Goal: Task Accomplishment & Management: Manage account settings

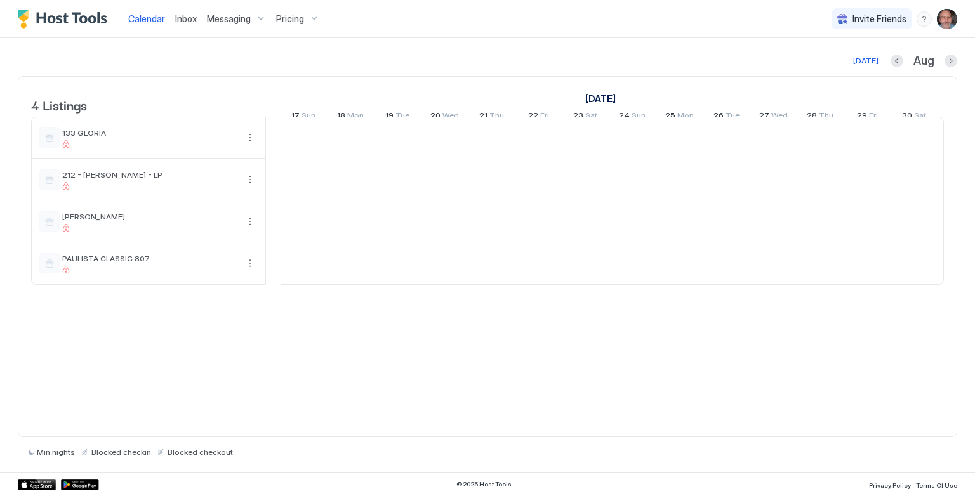
scroll to position [0, 705]
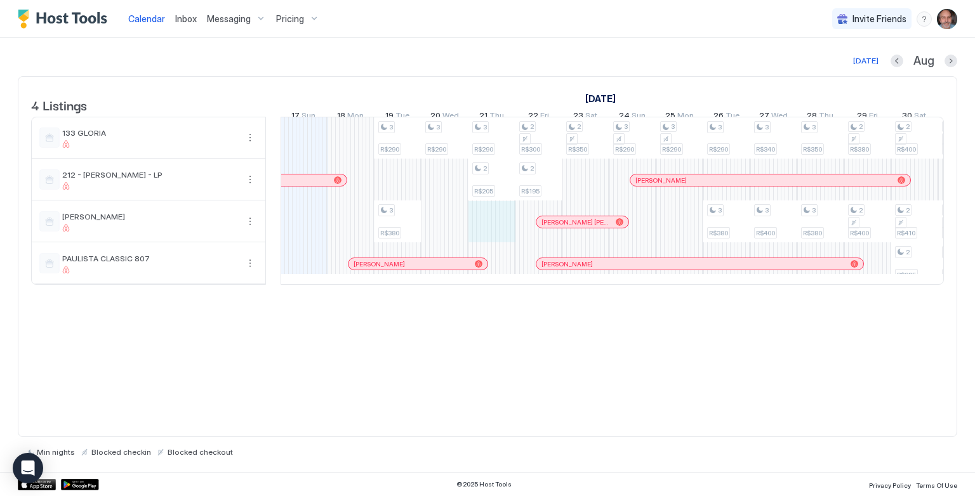
click at [488, 225] on div "3 R$290 3 R$380 3 R$290 3 R$290 2 R$205 2 R$300 2 R$195 2 R$350 3 R$290 3 R$290…" at bounding box center [843, 200] width 2535 height 167
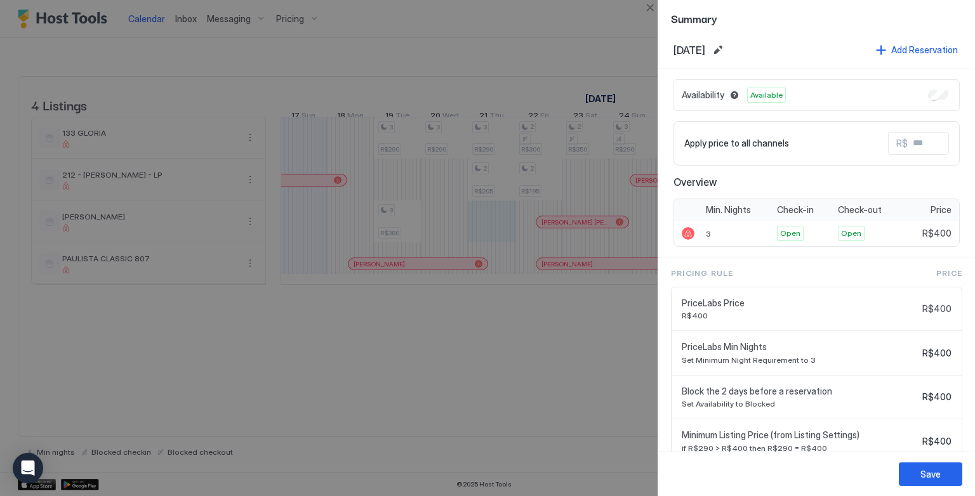
scroll to position [0, 0]
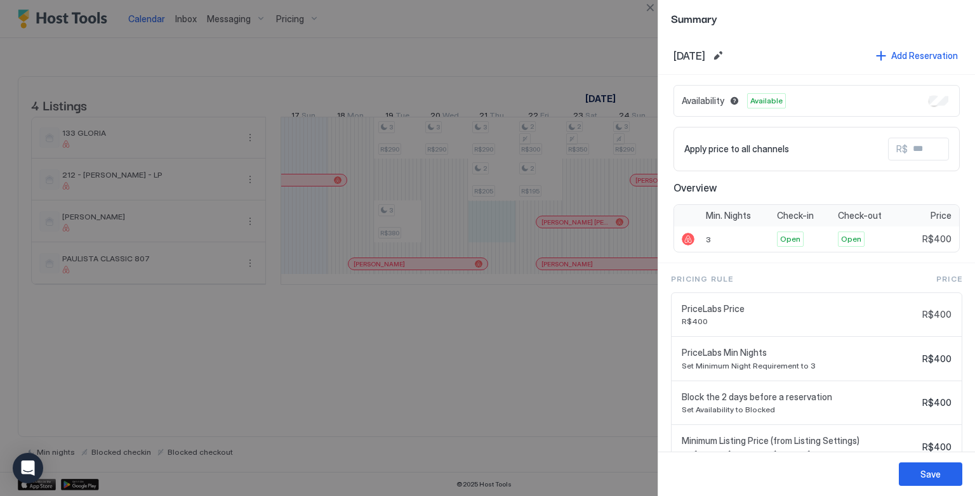
click at [529, 410] on div at bounding box center [487, 248] width 975 height 496
click at [650, 8] on button "Close" at bounding box center [649, 7] width 15 height 15
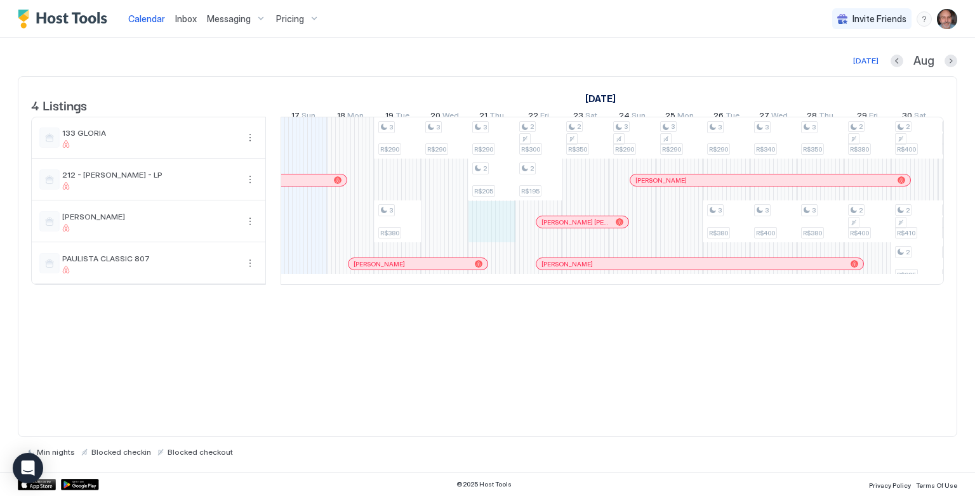
click at [495, 240] on div "3 R$290 3 R$380 3 R$290 3 R$290 2 R$205 2 R$300 2 R$195 2 R$350 3 R$290 3 R$290…" at bounding box center [843, 200] width 2535 height 167
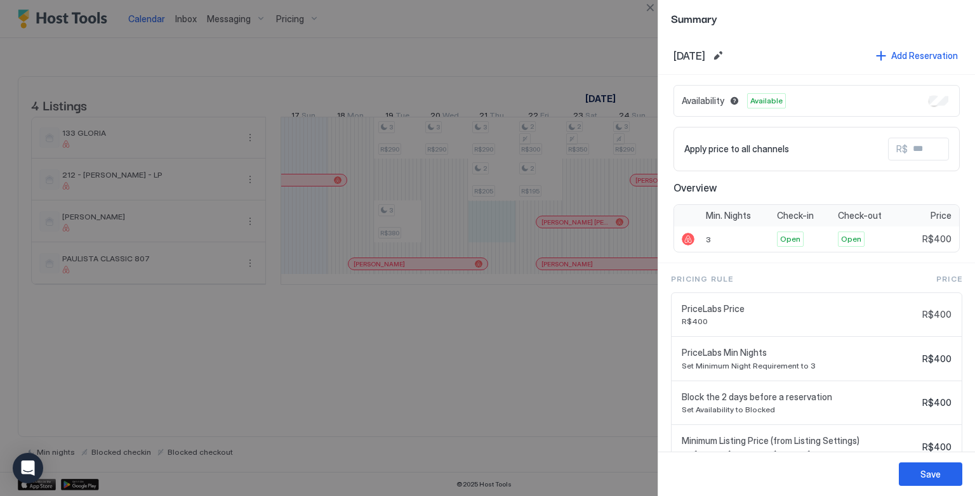
click at [495, 240] on div at bounding box center [487, 248] width 975 height 496
click at [645, 7] on button "Close" at bounding box center [649, 7] width 15 height 15
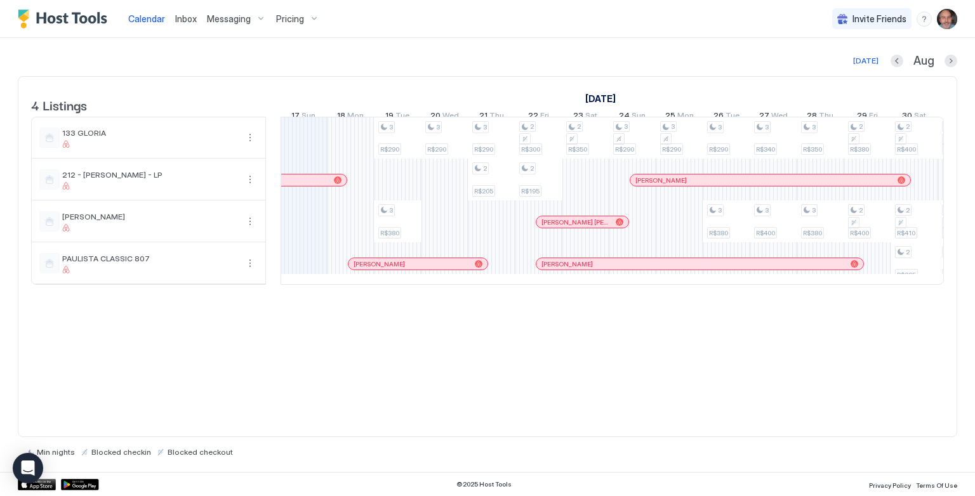
click at [284, 22] on span "Pricing" at bounding box center [290, 18] width 28 height 11
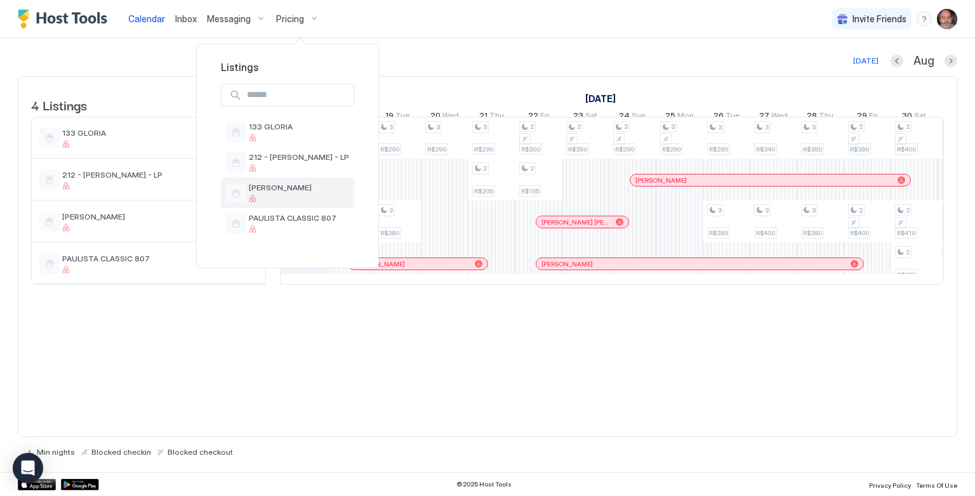
click at [296, 183] on span "[PERSON_NAME]" at bounding box center [299, 188] width 100 height 10
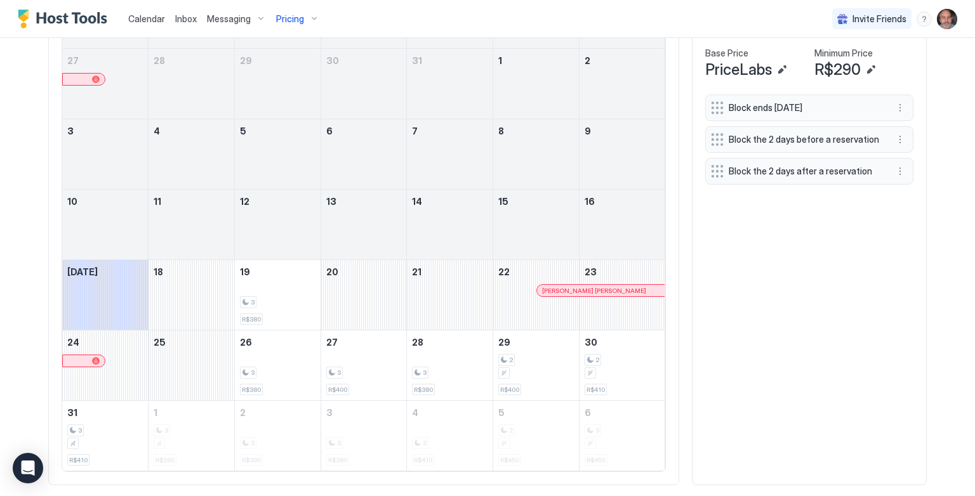
scroll to position [470, 0]
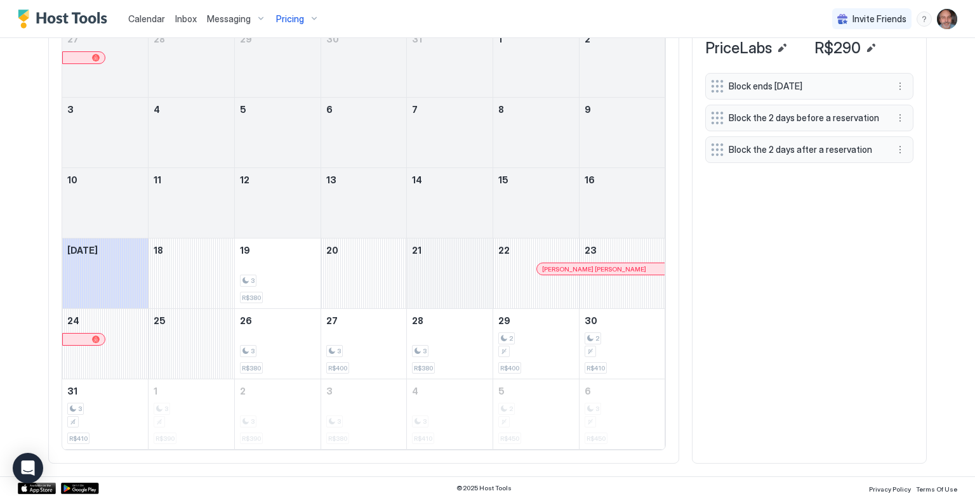
click at [423, 281] on div "August 21, 2025" at bounding box center [450, 274] width 86 height 70
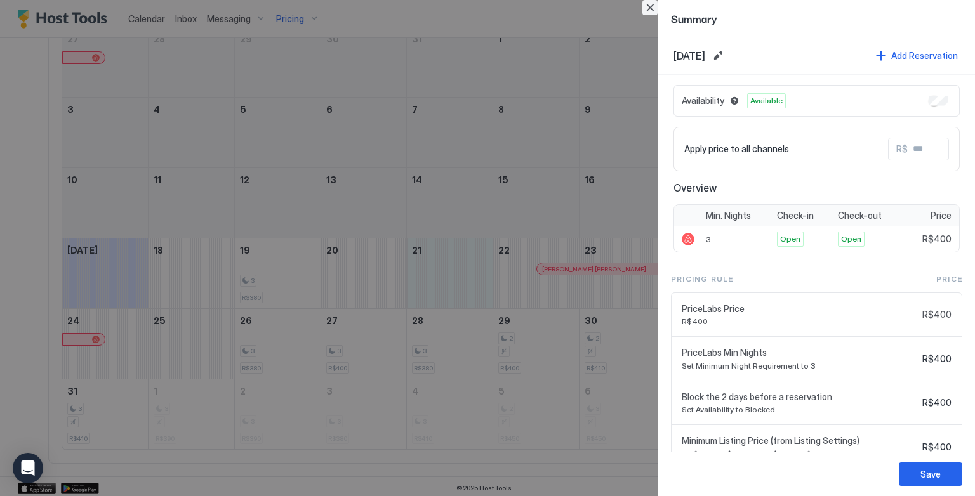
click at [652, 5] on button "Close" at bounding box center [649, 7] width 15 height 15
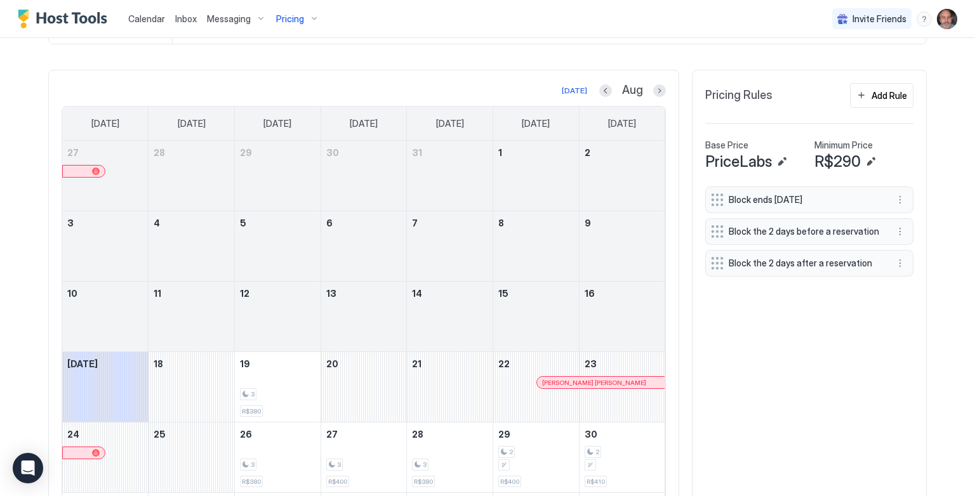
scroll to position [355, 0]
click at [871, 95] on div "Add Rule" at bounding box center [889, 95] width 36 height 13
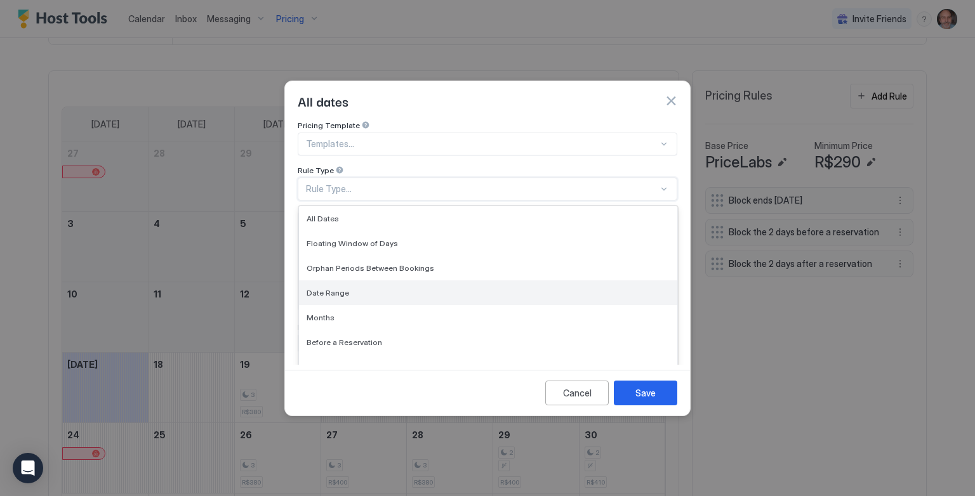
drag, startPoint x: 424, startPoint y: 184, endPoint x: 331, endPoint y: 282, distance: 135.1
click at [331, 288] on span "Date Range" at bounding box center [327, 293] width 43 height 10
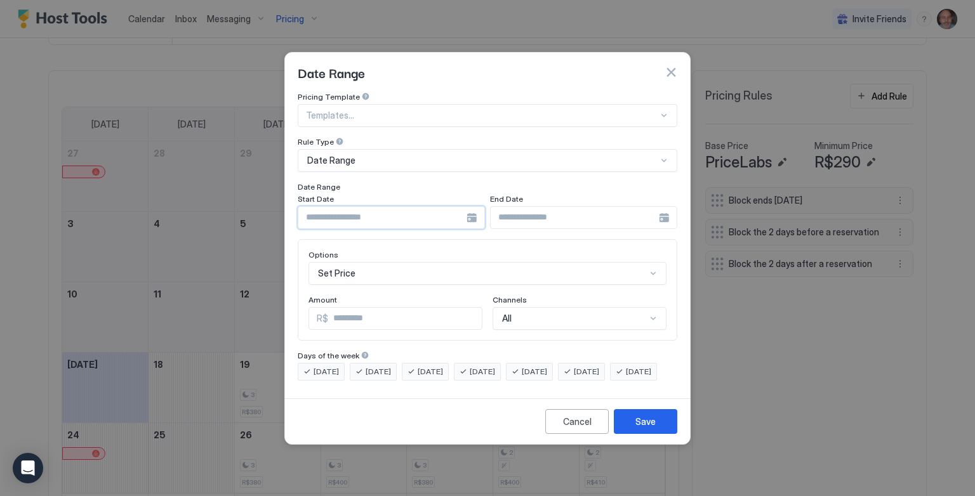
click at [325, 207] on input "Input Field" at bounding box center [382, 218] width 168 height 22
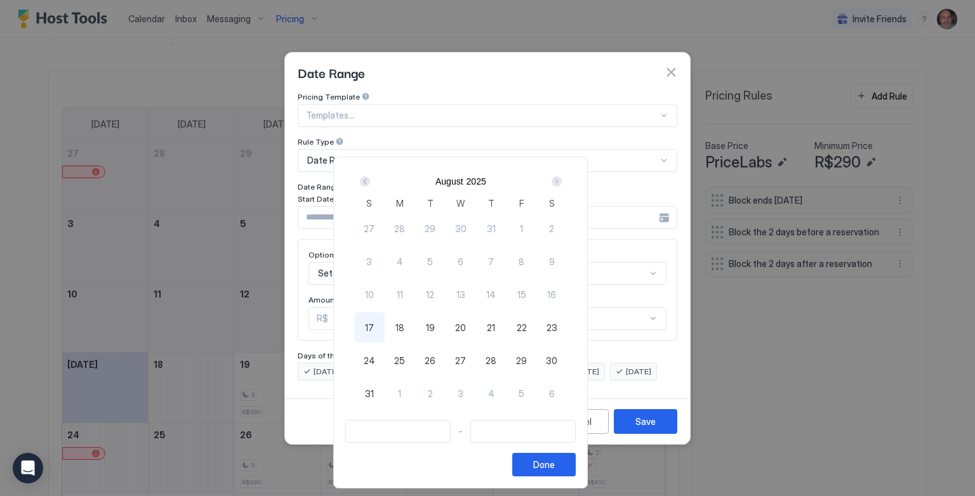
click at [495, 325] on span "21" at bounding box center [491, 327] width 8 height 13
type input "**********"
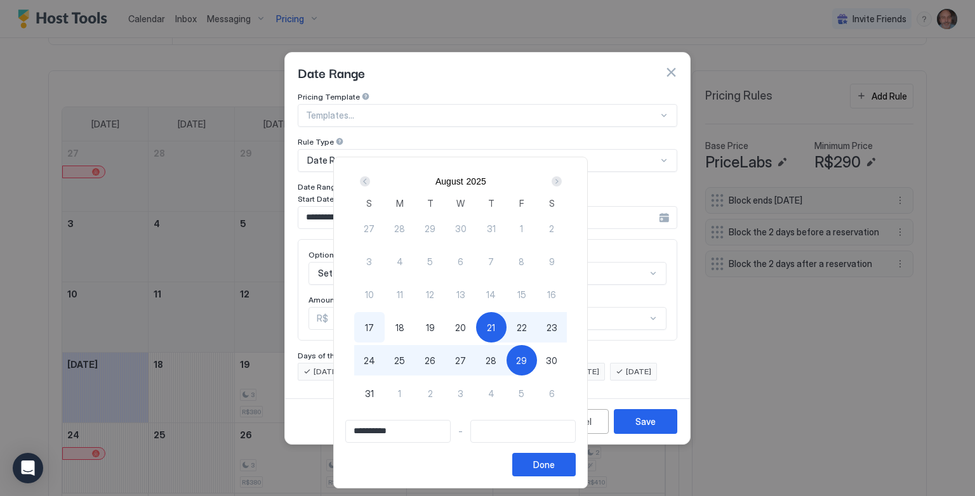
type input "**********"
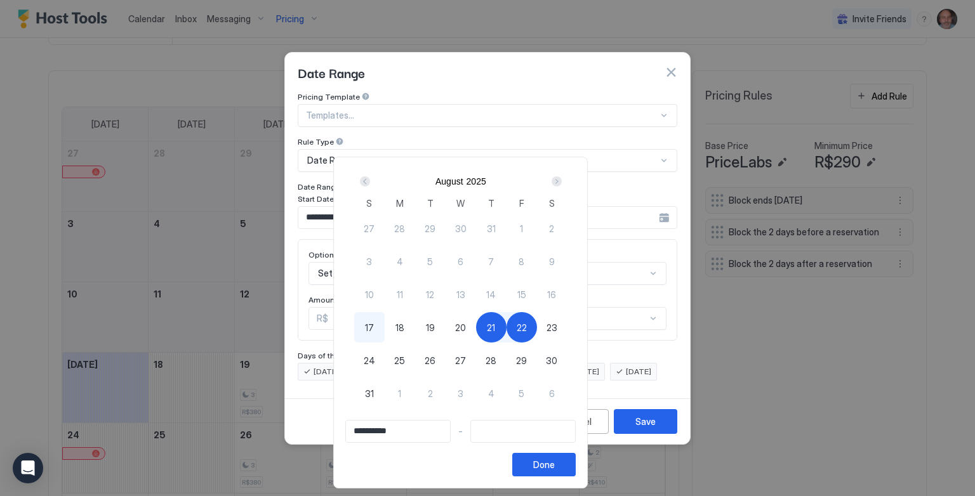
click at [527, 330] on span "22" at bounding box center [521, 327] width 10 height 13
type input "**********"
click at [575, 459] on button "Done" at bounding box center [543, 464] width 63 height 23
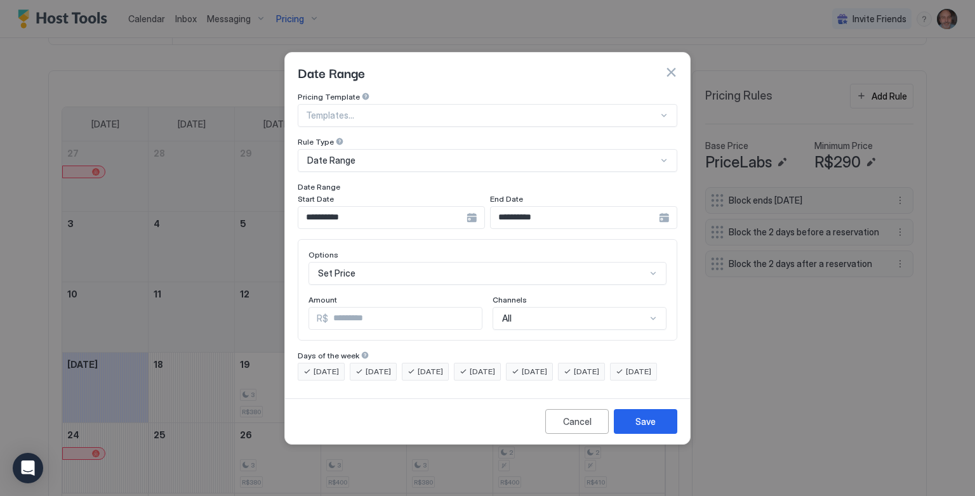
scroll to position [65, 0]
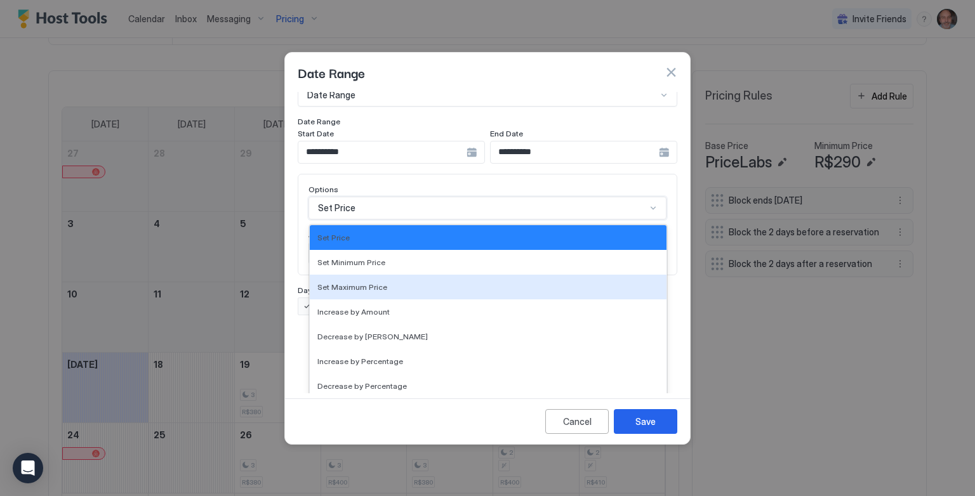
click at [409, 220] on div "17 results available. Use Up and Down to choose options, press Enter to select …" at bounding box center [487, 208] width 358 height 23
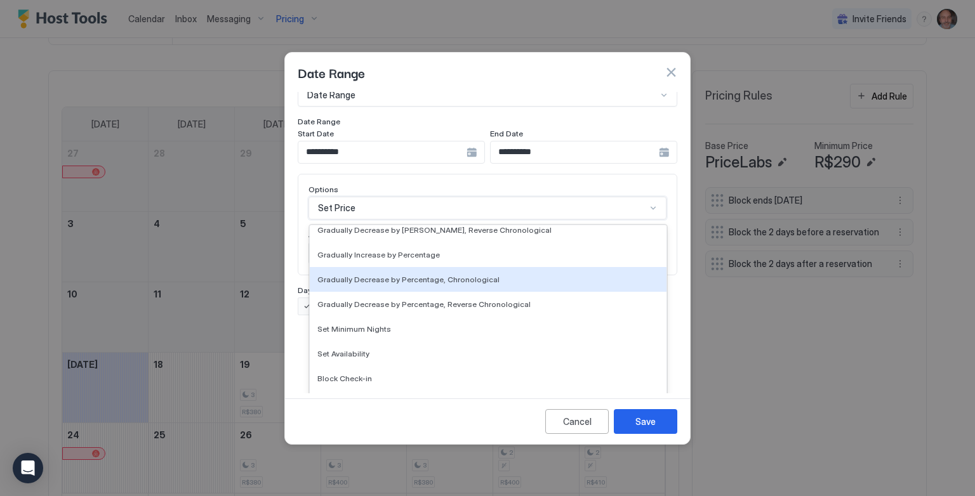
scroll to position [230, 0]
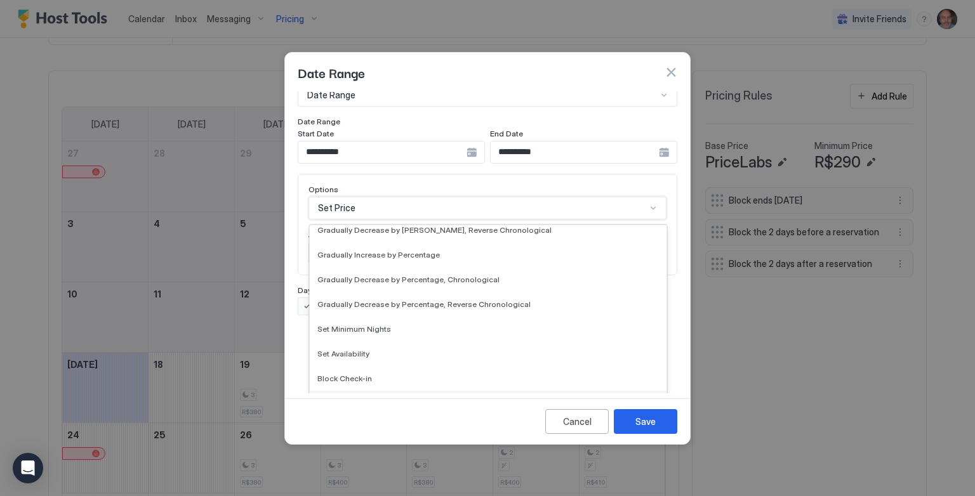
click at [378, 391] on div "Block Check-out" at bounding box center [488, 403] width 357 height 25
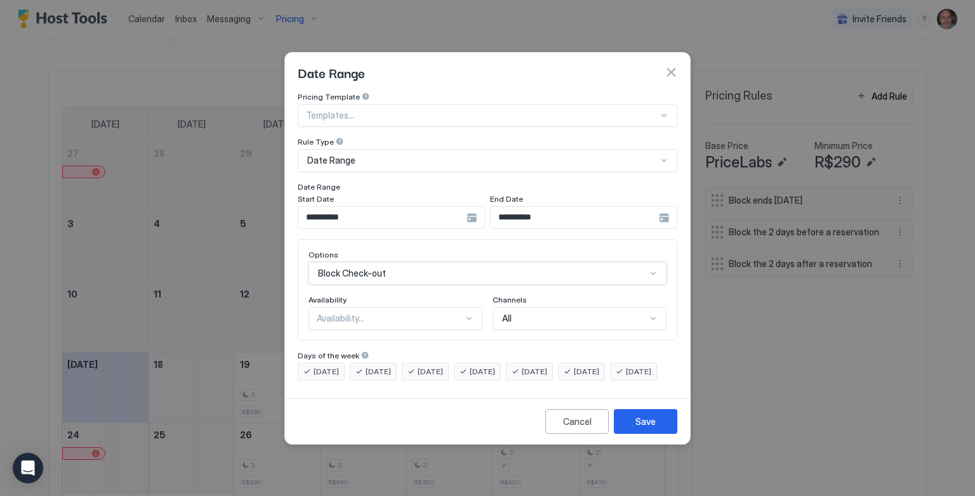
click at [378, 313] on div "Availability..." at bounding box center [390, 318] width 147 height 11
click at [360, 343] on div "Available" at bounding box center [395, 348] width 157 height 10
click at [642, 428] on div "Save" at bounding box center [645, 421] width 20 height 13
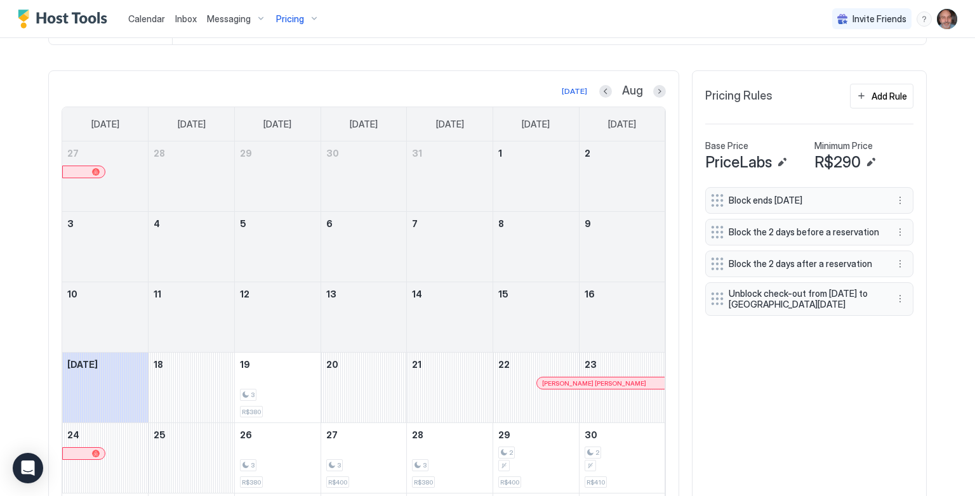
click at [778, 394] on div "Block ends [DATE] Block the 2 days before a reservation Block the 2 days after …" at bounding box center [809, 376] width 208 height 378
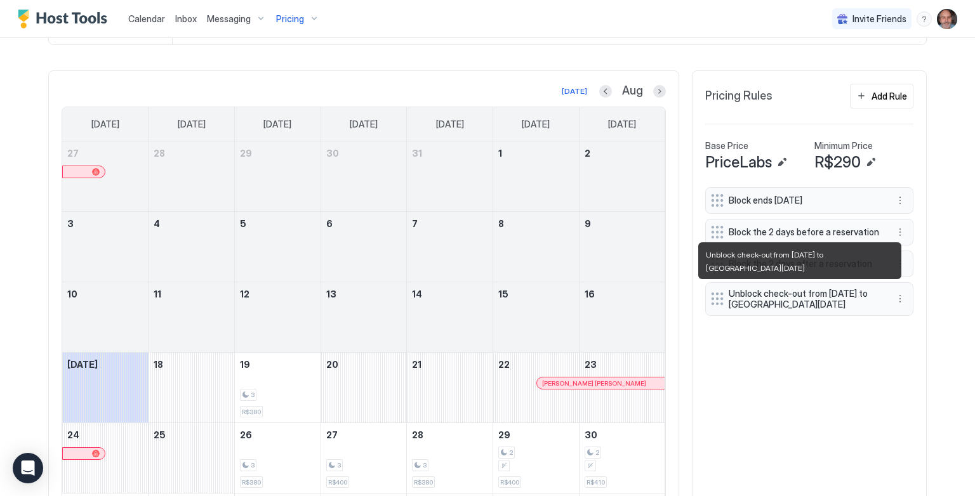
click at [759, 301] on span "Unblock check-out from [DATE] to [GEOGRAPHIC_DATA][DATE]" at bounding box center [803, 299] width 151 height 22
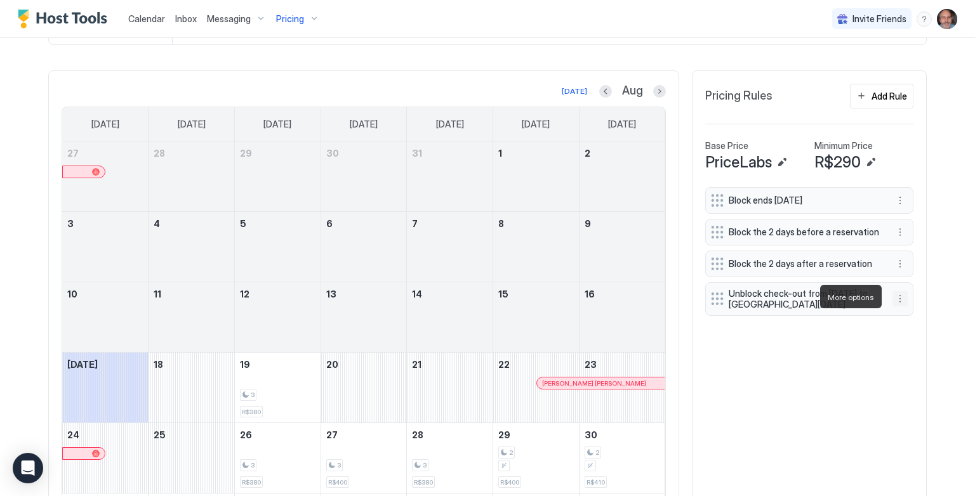
click at [896, 293] on button "More options" at bounding box center [899, 298] width 15 height 15
click at [909, 313] on span "Edit" at bounding box center [914, 315] width 14 height 10
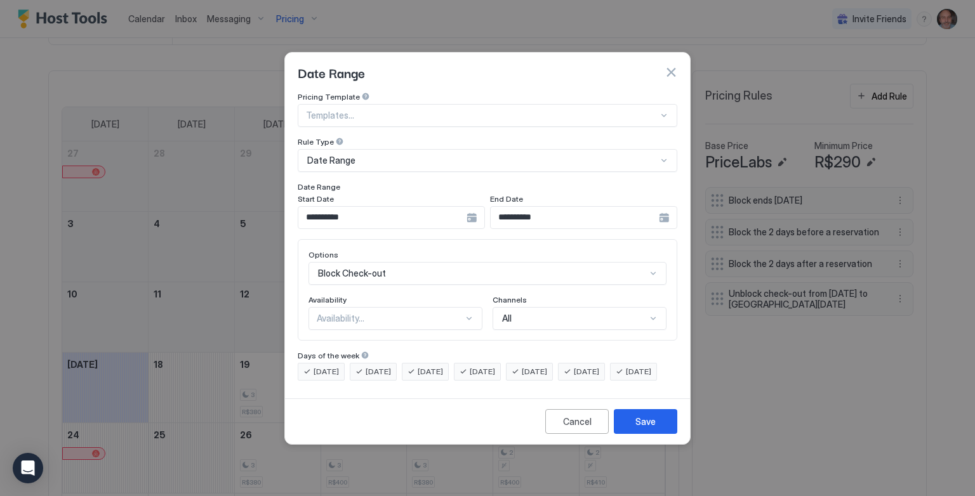
scroll to position [66, 0]
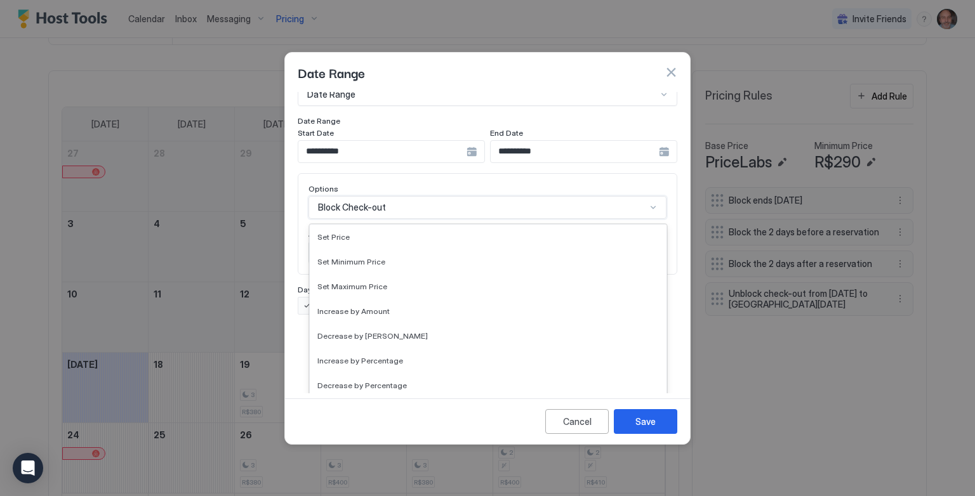
click at [340, 219] on div "17 results available. Use Up and Down to choose options, press Enter to select …" at bounding box center [487, 207] width 358 height 23
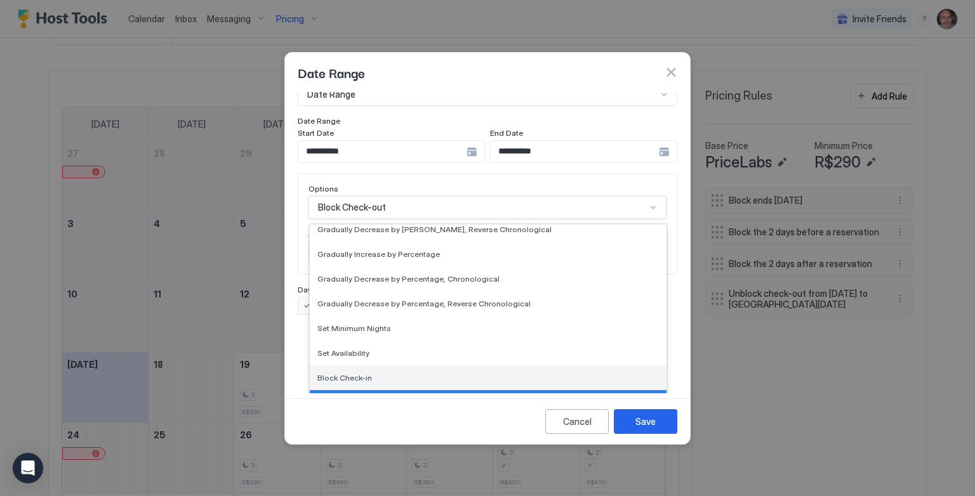
click at [339, 373] on span "Block Check-in" at bounding box center [344, 378] width 55 height 10
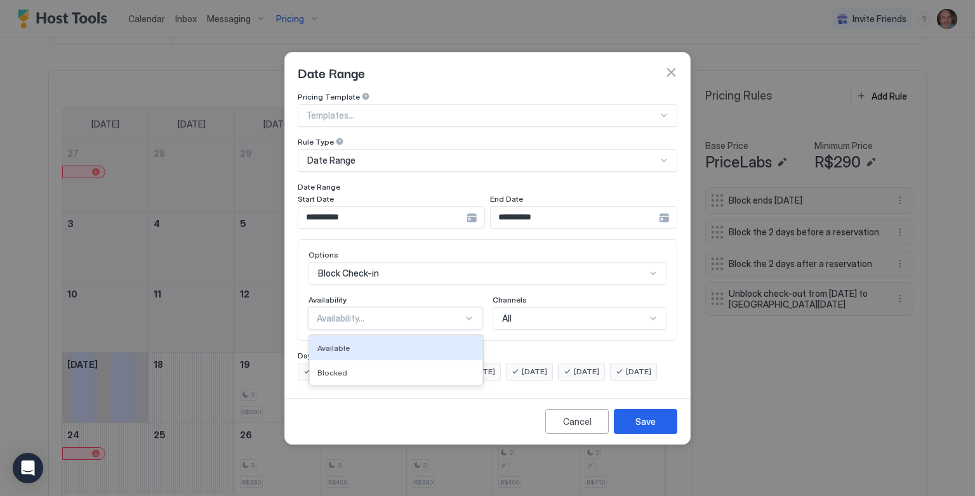
click at [365, 313] on div "Availability..." at bounding box center [390, 318] width 147 height 11
click at [358, 343] on div "Available" at bounding box center [395, 348] width 157 height 10
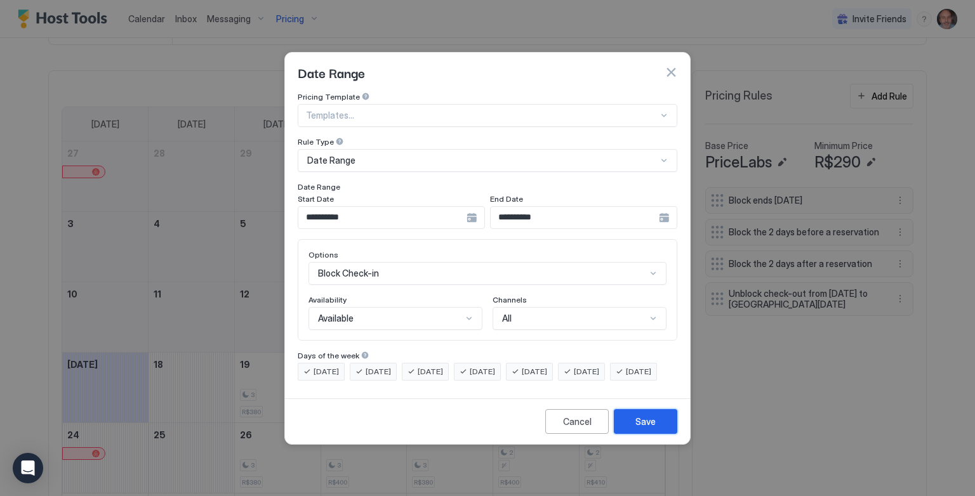
click at [639, 428] on div "Save" at bounding box center [645, 421] width 20 height 13
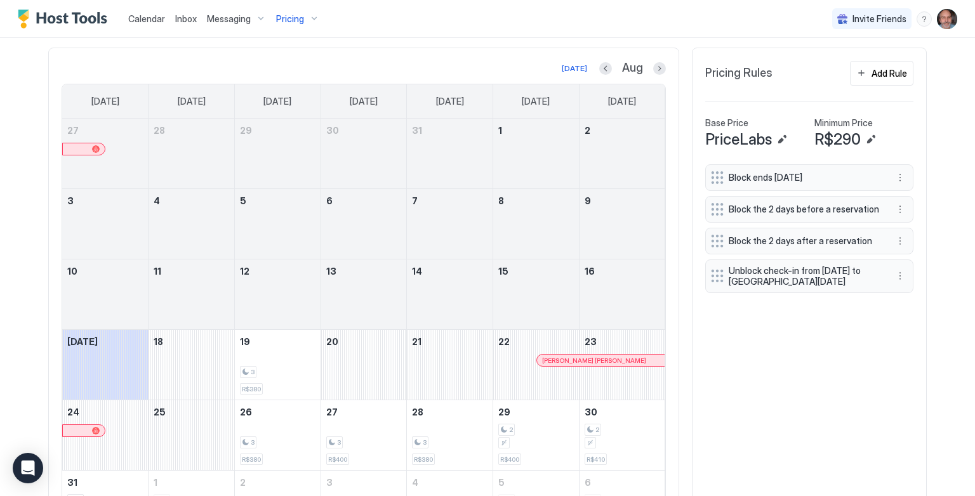
scroll to position [378, 0]
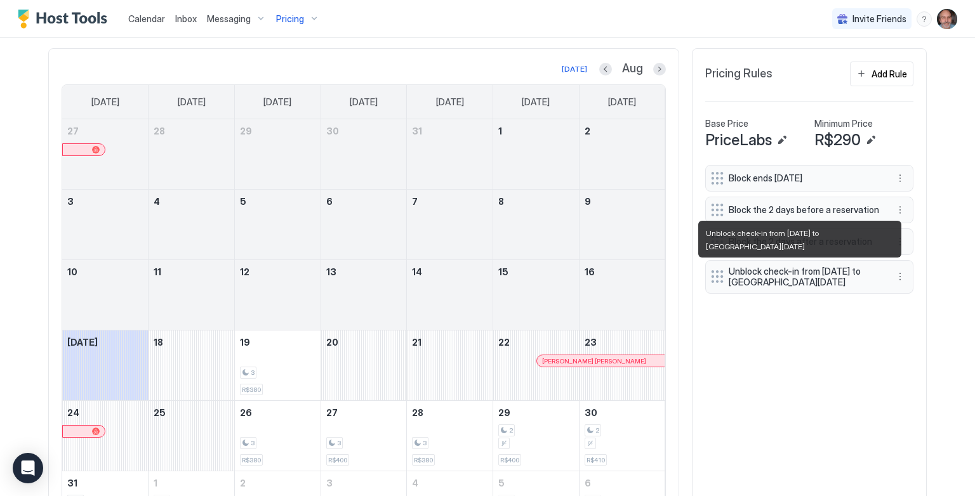
click at [782, 279] on span "Unblock check-in from [DATE] to [GEOGRAPHIC_DATA][DATE]" at bounding box center [803, 277] width 151 height 22
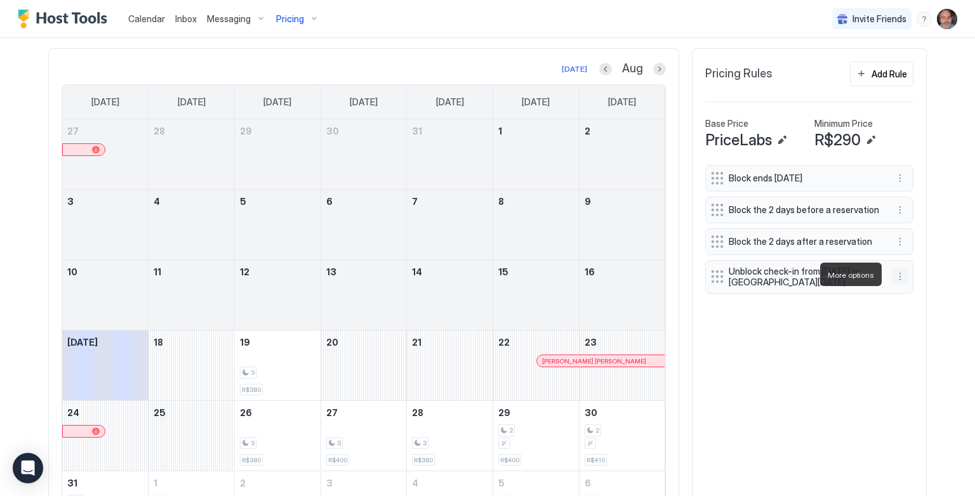
click at [892, 280] on button "More options" at bounding box center [899, 276] width 15 height 15
click at [910, 291] on span "Edit" at bounding box center [914, 292] width 14 height 10
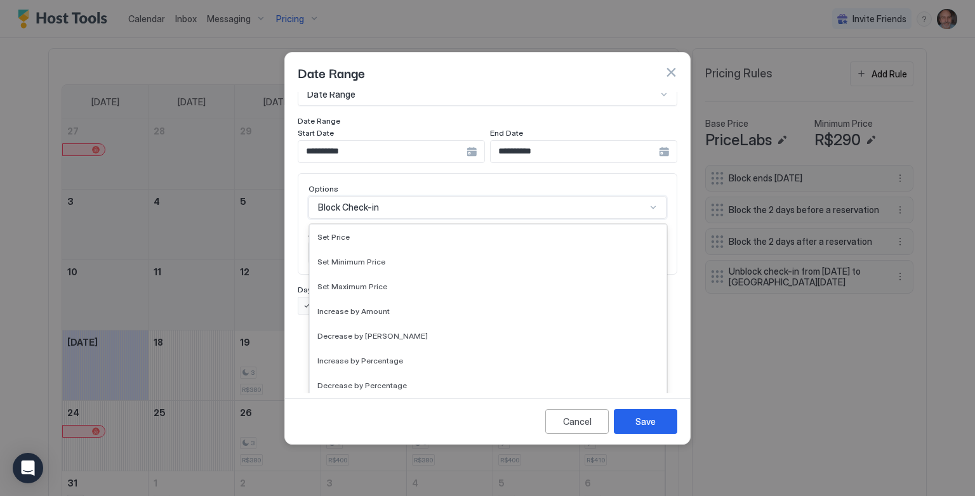
scroll to position [213, 0]
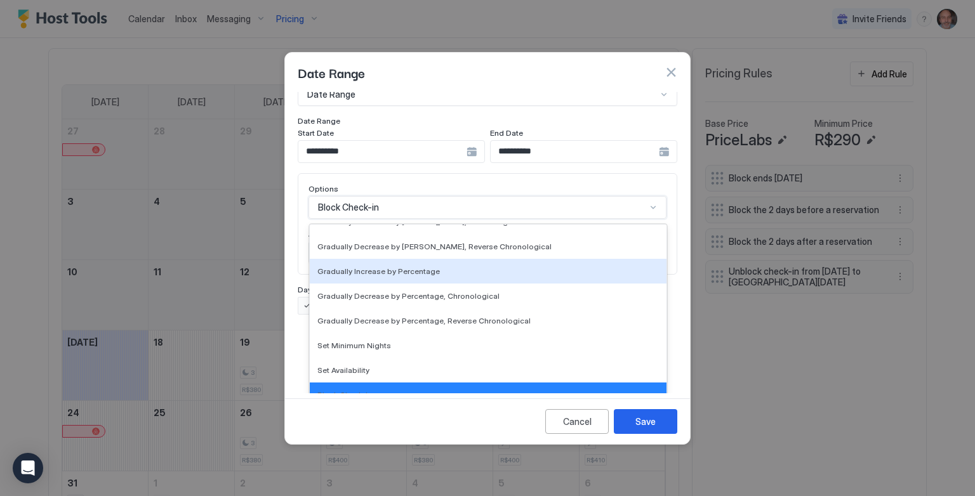
click at [393, 219] on div "17 results available. Use Up and Down to choose options, press Enter to select …" at bounding box center [487, 207] width 358 height 23
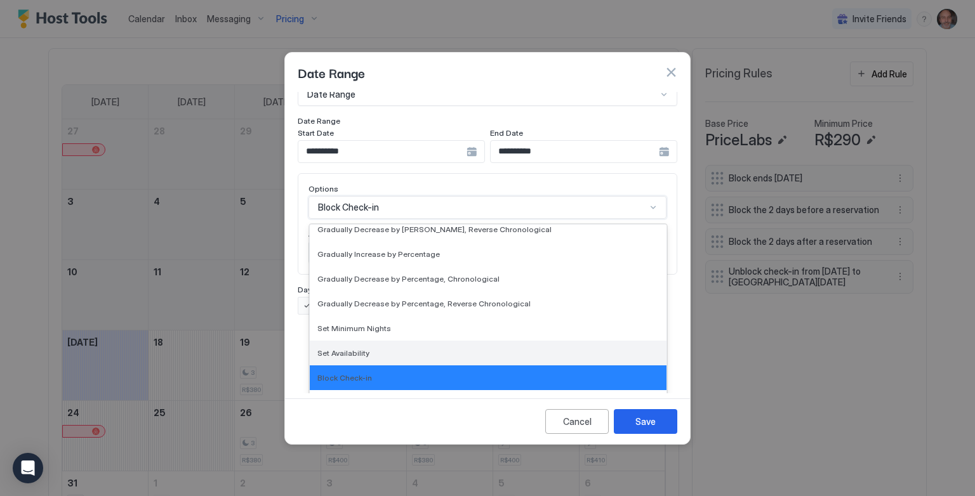
click at [357, 348] on span "Set Availability" at bounding box center [343, 353] width 52 height 10
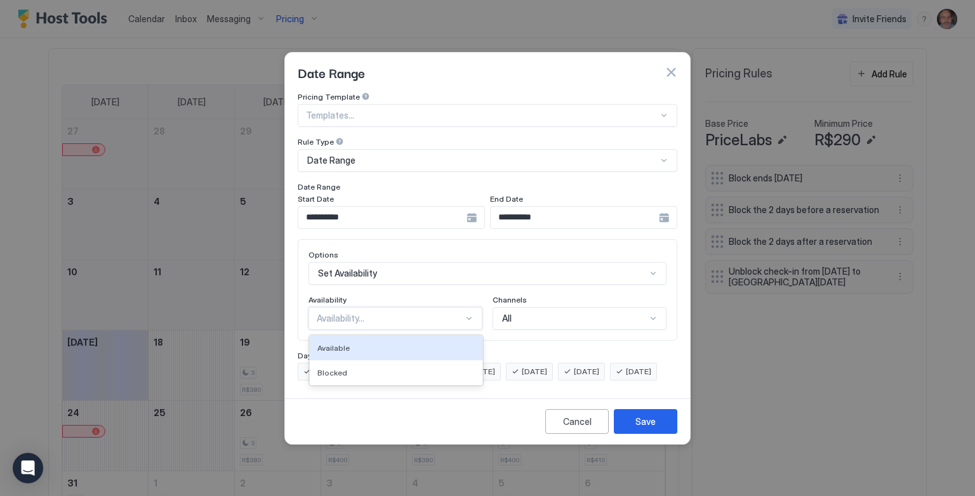
click at [388, 313] on div "Availability..." at bounding box center [390, 318] width 147 height 11
click at [367, 343] on div "Available" at bounding box center [395, 348] width 157 height 10
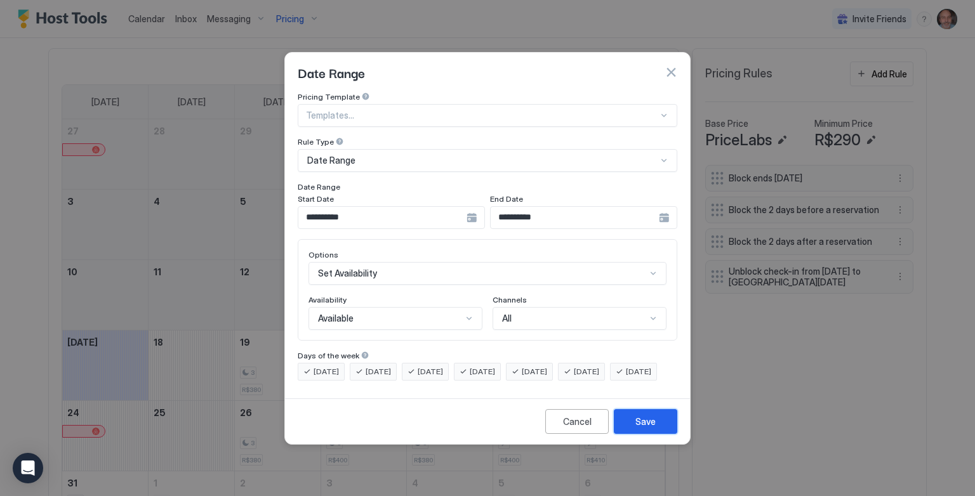
click at [636, 428] on div "Save" at bounding box center [645, 421] width 20 height 13
